Goal: Information Seeking & Learning: Learn about a topic

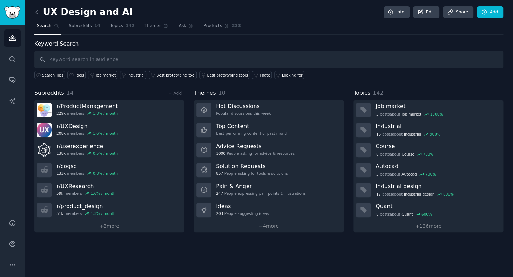
drag, startPoint x: 120, startPoint y: 15, endPoint x: 491, endPoint y: 42, distance: 372.1
click at [0, 0] on html "Audiences Search Conversations AI Reports Help Account More UX Design and AI In…" at bounding box center [256, 138] width 513 height 277
click at [157, 27] on span "Themes" at bounding box center [153, 26] width 17 height 6
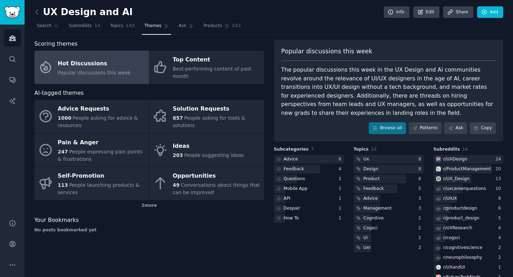
click at [100, 74] on span "Popular discussions this week" at bounding box center [94, 73] width 73 height 6
click at [427, 128] on link "Patterns" at bounding box center [425, 128] width 33 height 12
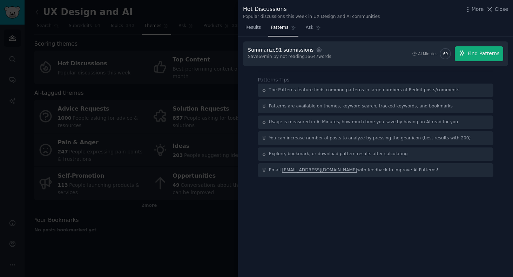
drag, startPoint x: 327, startPoint y: 256, endPoint x: 494, endPoint y: 216, distance: 170.9
click at [0, 0] on html "Advanced Search Audiences Search Conversations AI Reports Help Account More UX …" at bounding box center [256, 138] width 513 height 277
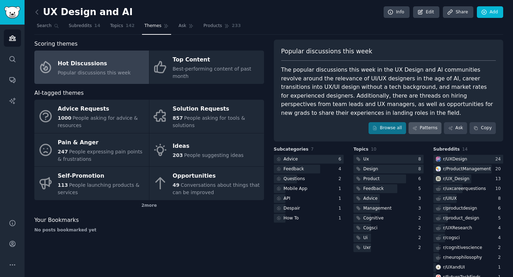
click at [432, 127] on link "Patterns" at bounding box center [425, 128] width 33 height 12
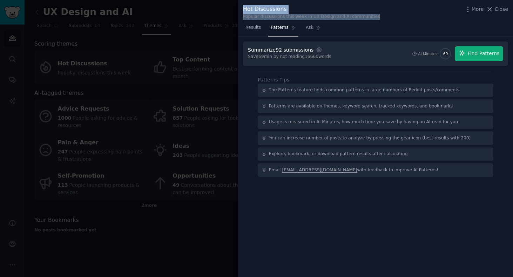
drag, startPoint x: 376, startPoint y: 15, endPoint x: 240, endPoint y: 6, distance: 136.7
click at [240, 6] on div "Hot Discussions Popular discussions this week in UX Design and AI communities M…" at bounding box center [375, 11] width 275 height 22
copy div "Hot Discussions Popular discussions this week in UX Design and AI communities"
click at [489, 55] on span "Find Patterns" at bounding box center [484, 53] width 32 height 7
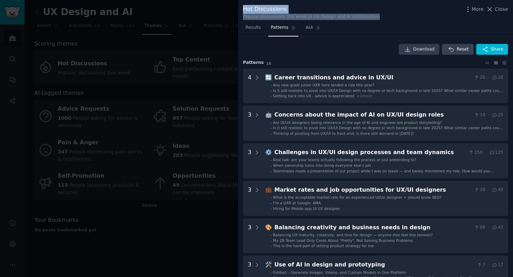
click at [413, 51] on link "Download" at bounding box center [419, 49] width 41 height 11
drag, startPoint x: 380, startPoint y: 15, endPoint x: 240, endPoint y: 10, distance: 139.3
click at [240, 10] on div "Hot Discussions Popular discussions this week in UX Design and AI communities M…" at bounding box center [375, 11] width 275 height 22
copy div "Hot Discussions Popular discussions this week in UX Design and AI communities"
drag, startPoint x: 486, startPoint y: 69, endPoint x: 70, endPoint y: 185, distance: 431.4
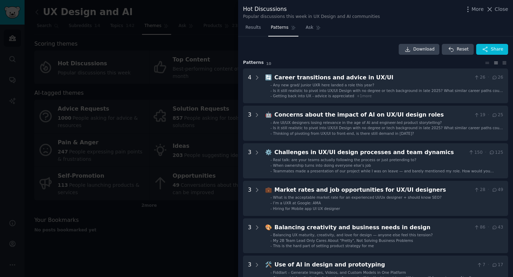
click at [0, 0] on html "Advanced Search Audiences Search Conversations AI Reports Help Account More UX …" at bounding box center [256, 138] width 513 height 277
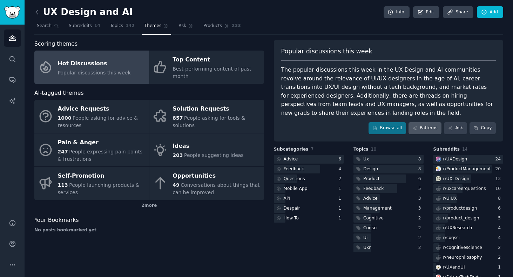
click at [436, 128] on link "Patterns" at bounding box center [425, 128] width 33 height 12
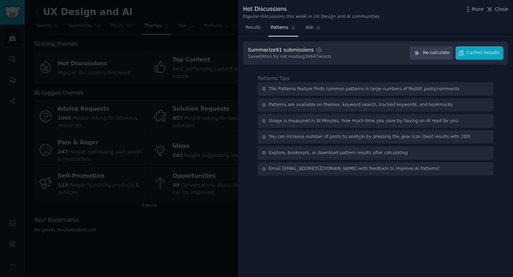
click at [473, 51] on span "Cached Results" at bounding box center [483, 53] width 33 height 6
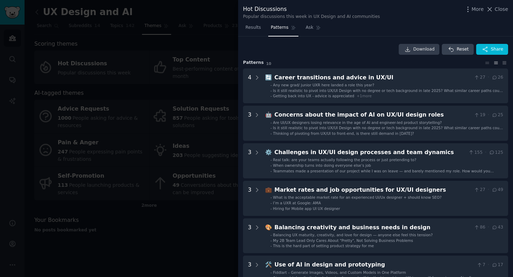
click at [410, 48] on icon at bounding box center [408, 49] width 5 height 5
drag, startPoint x: 254, startPoint y: 254, endPoint x: 95, endPoint y: 241, distance: 160.2
click at [0, 0] on html "Advanced Search Audiences Search Conversations AI Reports Help Account More UX …" at bounding box center [256, 138] width 513 height 277
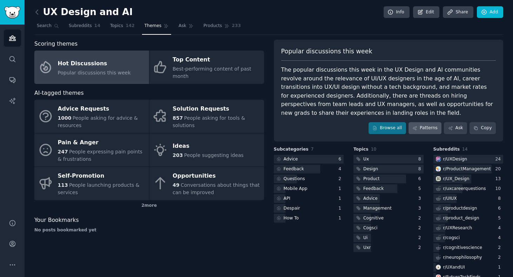
click at [427, 128] on link "Patterns" at bounding box center [425, 128] width 33 height 12
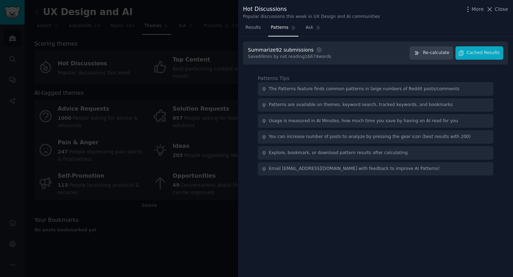
click at [484, 52] on span "Cached Results" at bounding box center [483, 53] width 33 height 6
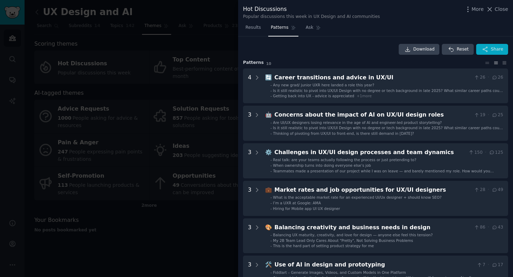
click at [484, 52] on button "Share" at bounding box center [492, 49] width 32 height 11
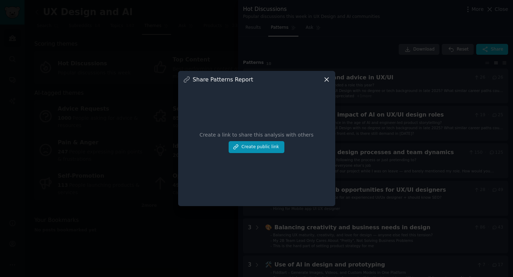
click at [254, 153] on button "Create public link" at bounding box center [256, 147] width 55 height 12
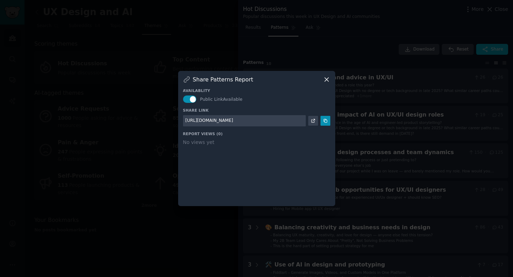
click at [316, 126] on link at bounding box center [313, 121] width 10 height 10
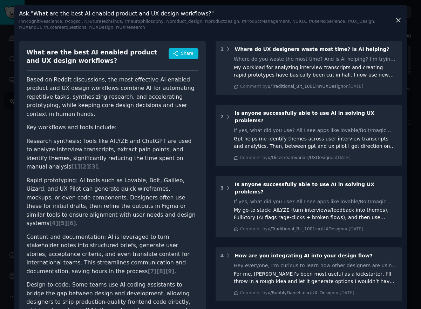
click at [402, 17] on icon at bounding box center [398, 19] width 7 height 7
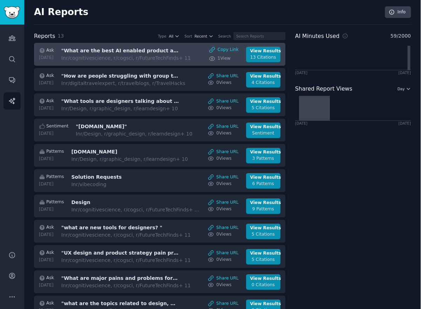
click at [179, 55] on div "In r/cognitivescience, r/cogsci, r/FutureTechFinds + 11" at bounding box center [126, 57] width 129 height 7
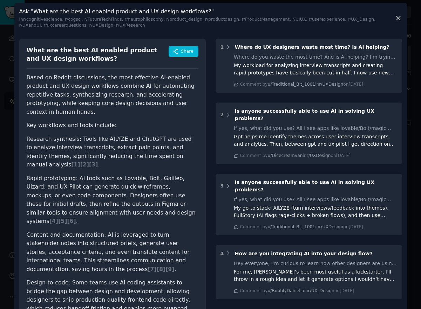
scroll to position [3, 0]
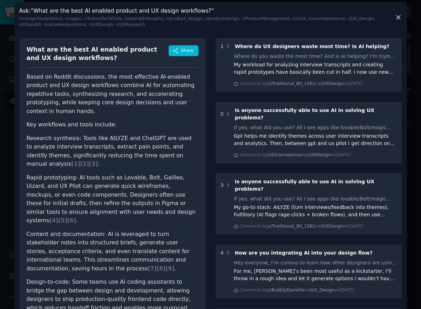
click at [397, 16] on icon at bounding box center [399, 18] width 4 height 4
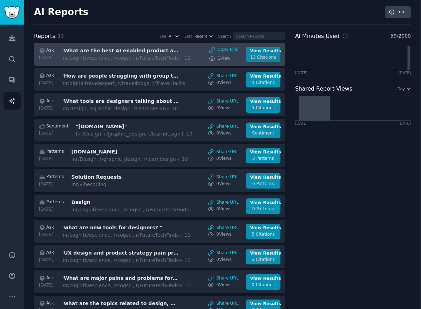
click at [268, 55] on div "13 Citations" at bounding box center [263, 57] width 26 height 6
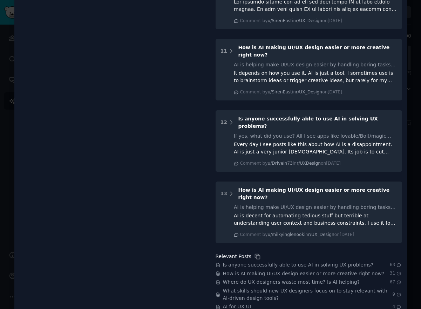
scroll to position [672, 0]
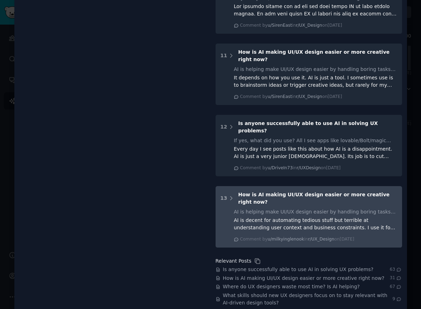
click at [244, 192] on span "How is AI making UI/UX design easier or more creative right now?" at bounding box center [314, 198] width 152 height 13
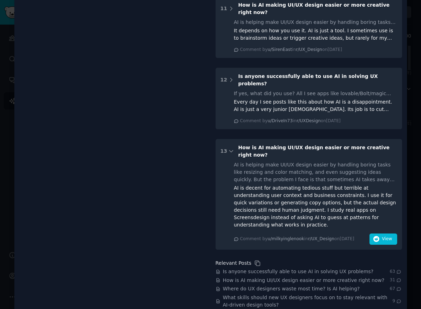
scroll to position [719, 0]
